Goal: Task Accomplishment & Management: Manage account settings

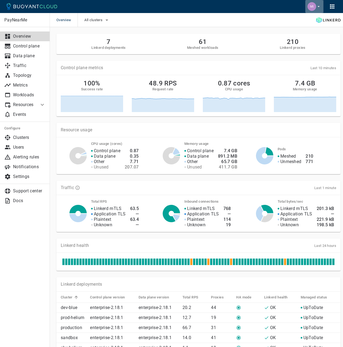
click at [318, 7] on icon "button" at bounding box center [319, 6] width 2 height 1
click at [315, 6] on img "button" at bounding box center [312, 6] width 9 height 9
click at [334, 7] on icon "button" at bounding box center [332, 6] width 4 height 4
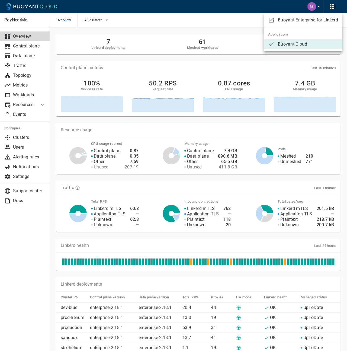
click at [216, 44] on div at bounding box center [173, 175] width 347 height 351
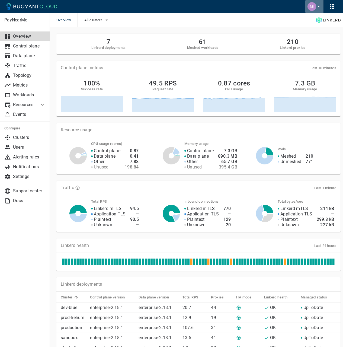
click at [320, 5] on icon "button" at bounding box center [318, 6] width 5 height 5
click at [21, 148] on p "Users" at bounding box center [29, 147] width 33 height 5
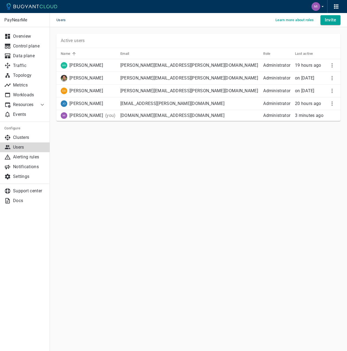
click at [131, 130] on div "PayNearMe Overview Control plane Data plane Traffic Topology Metrics Workloads …" at bounding box center [198, 85] width 297 height 116
click at [201, 161] on main "Users Learn more about roles Invite PayNearMe Overview Control plane Data plane…" at bounding box center [198, 175] width 297 height 351
click at [183, 170] on main "Users Learn more about roles Invite PayNearMe Overview Control plane Data plane…" at bounding box center [198, 175] width 297 height 351
click at [125, 148] on main "Users Learn more about roles Invite PayNearMe Overview Control plane Data plane…" at bounding box center [198, 175] width 297 height 351
